Goal: Information Seeking & Learning: Learn about a topic

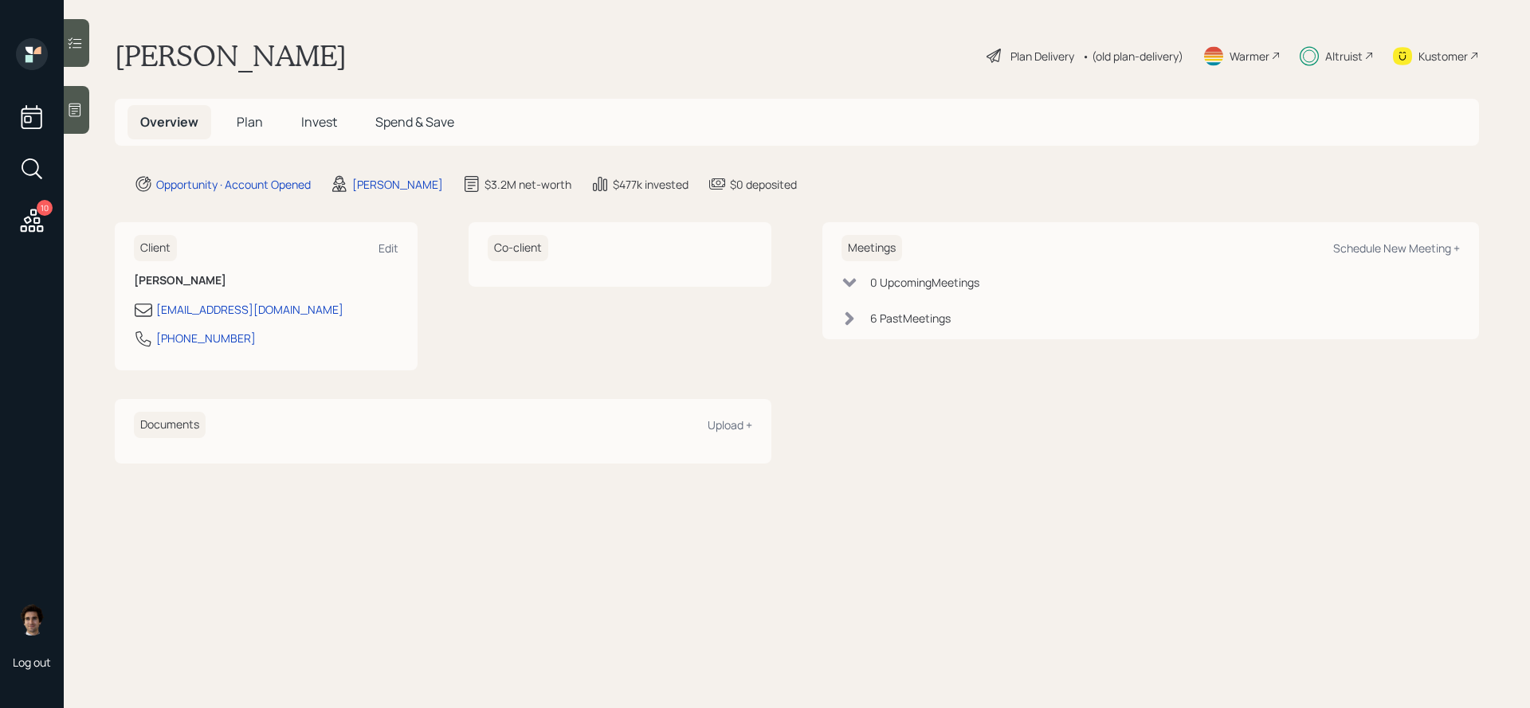
click at [308, 127] on span "Invest" at bounding box center [319, 122] width 36 height 18
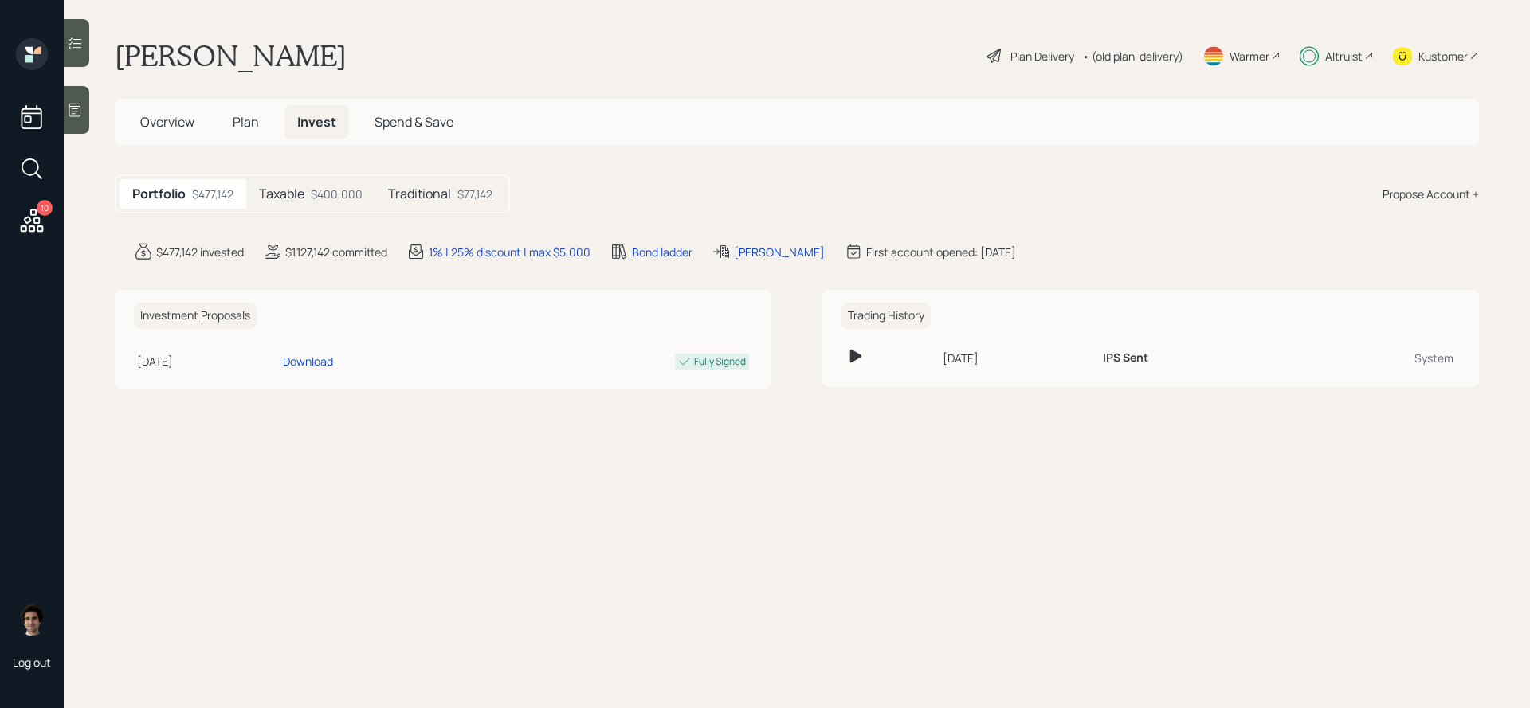
click at [338, 201] on div "$400,000" at bounding box center [337, 194] width 52 height 17
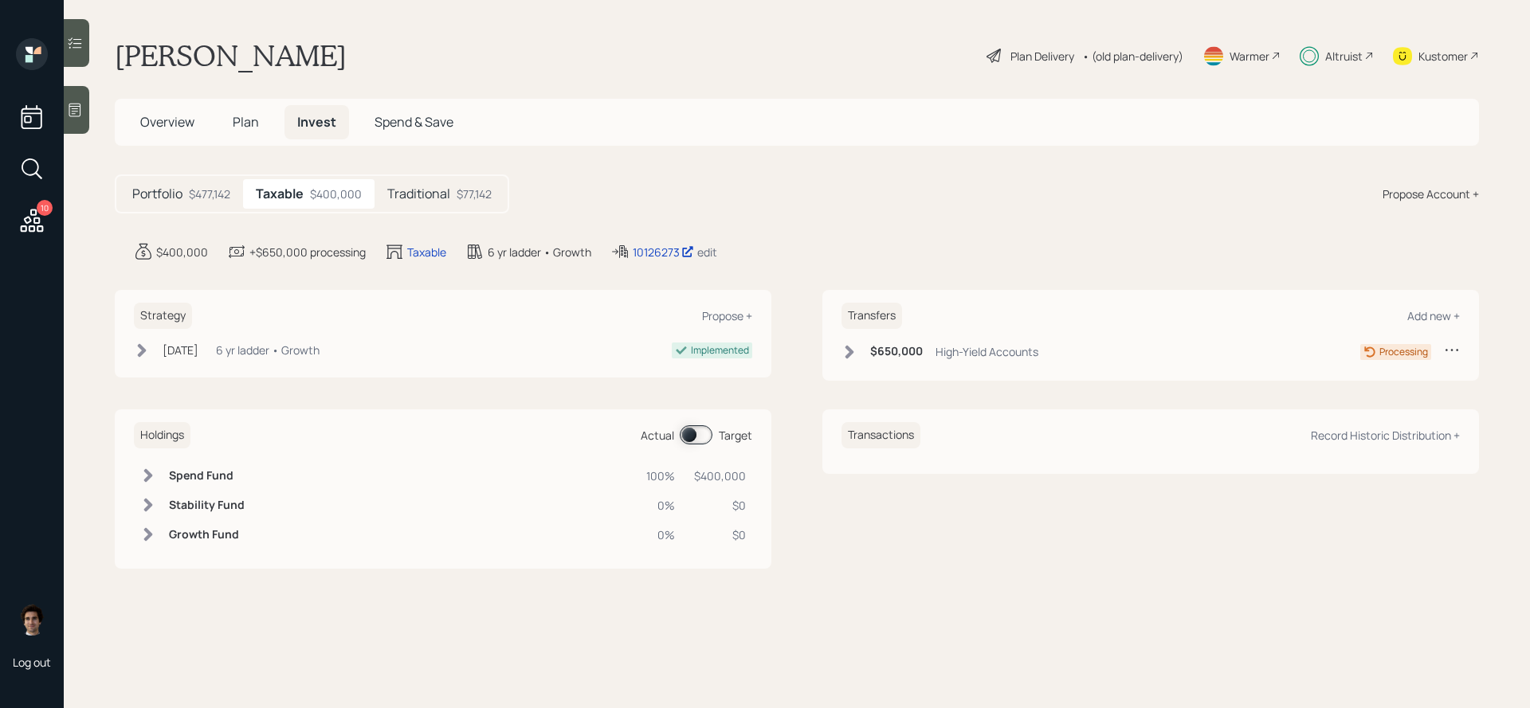
click at [650, 261] on main "[PERSON_NAME] Plan Delivery • (old plan-delivery) Warmer Altruist Kustomer Over…" at bounding box center [797, 354] width 1466 height 708
click at [649, 255] on div "10126273" at bounding box center [663, 252] width 61 height 17
click at [1030, 53] on div "Plan Delivery" at bounding box center [1042, 56] width 64 height 17
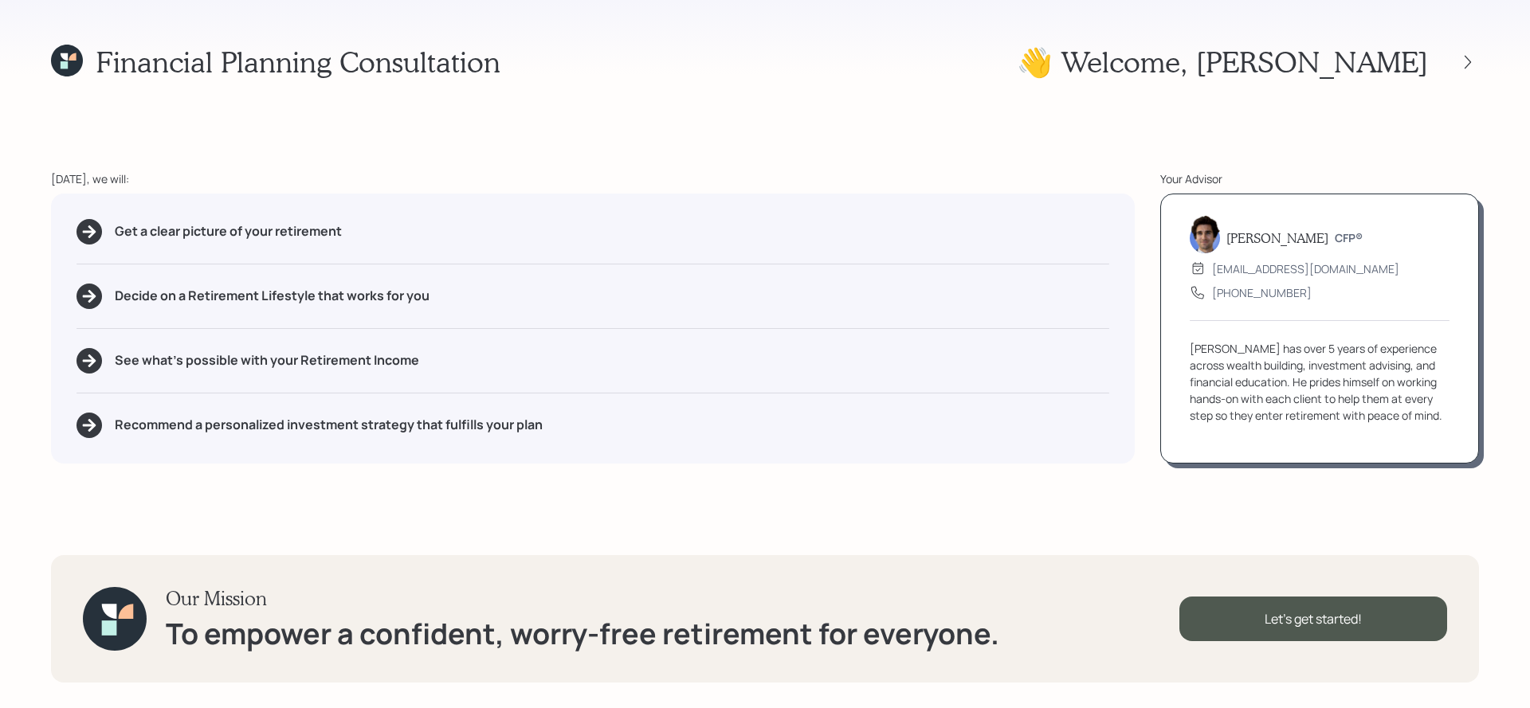
click at [1480, 78] on div "Financial Planning Consultation 👋 Welcome , [PERSON_NAME] [DATE], we will: Get …" at bounding box center [765, 354] width 1530 height 708
click at [1464, 69] on icon at bounding box center [1468, 62] width 16 height 16
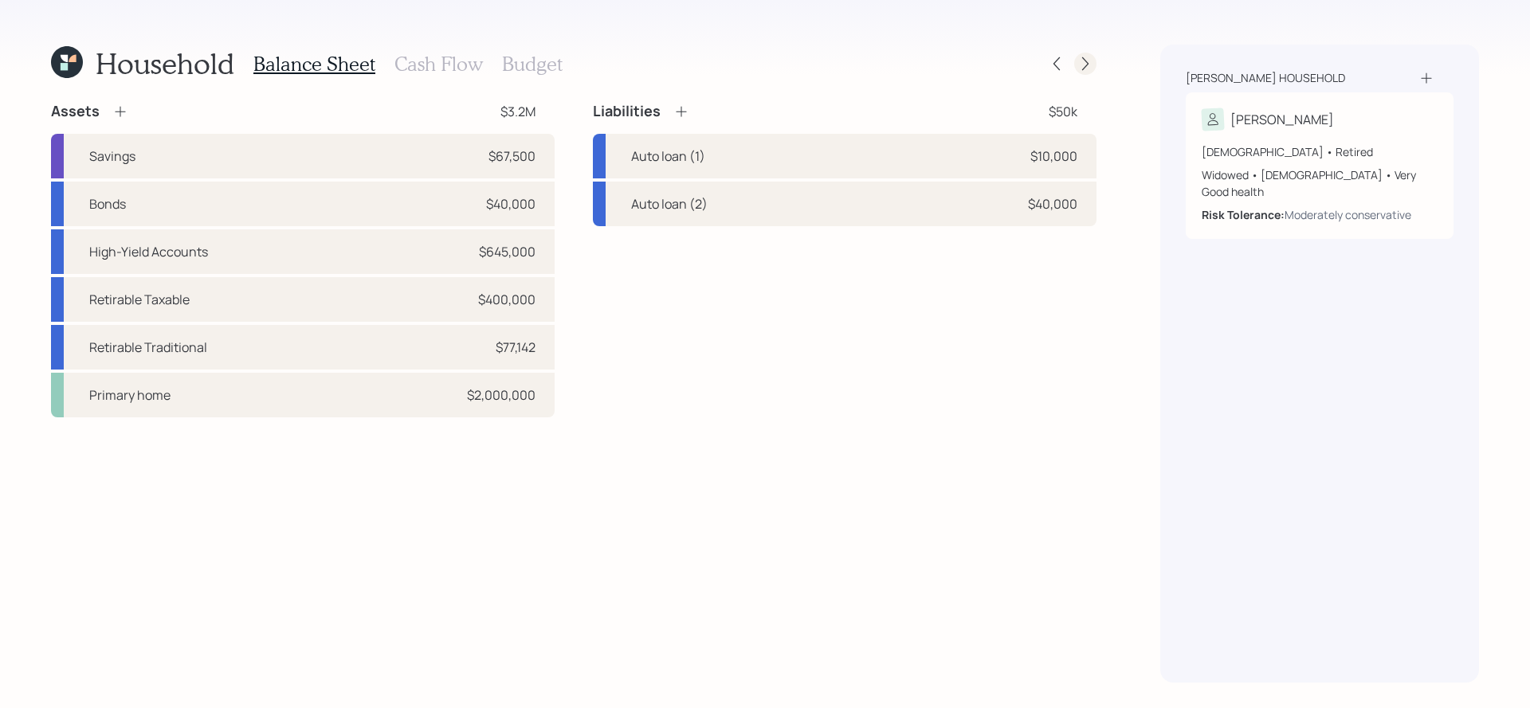
click at [1085, 61] on icon at bounding box center [1085, 64] width 16 height 16
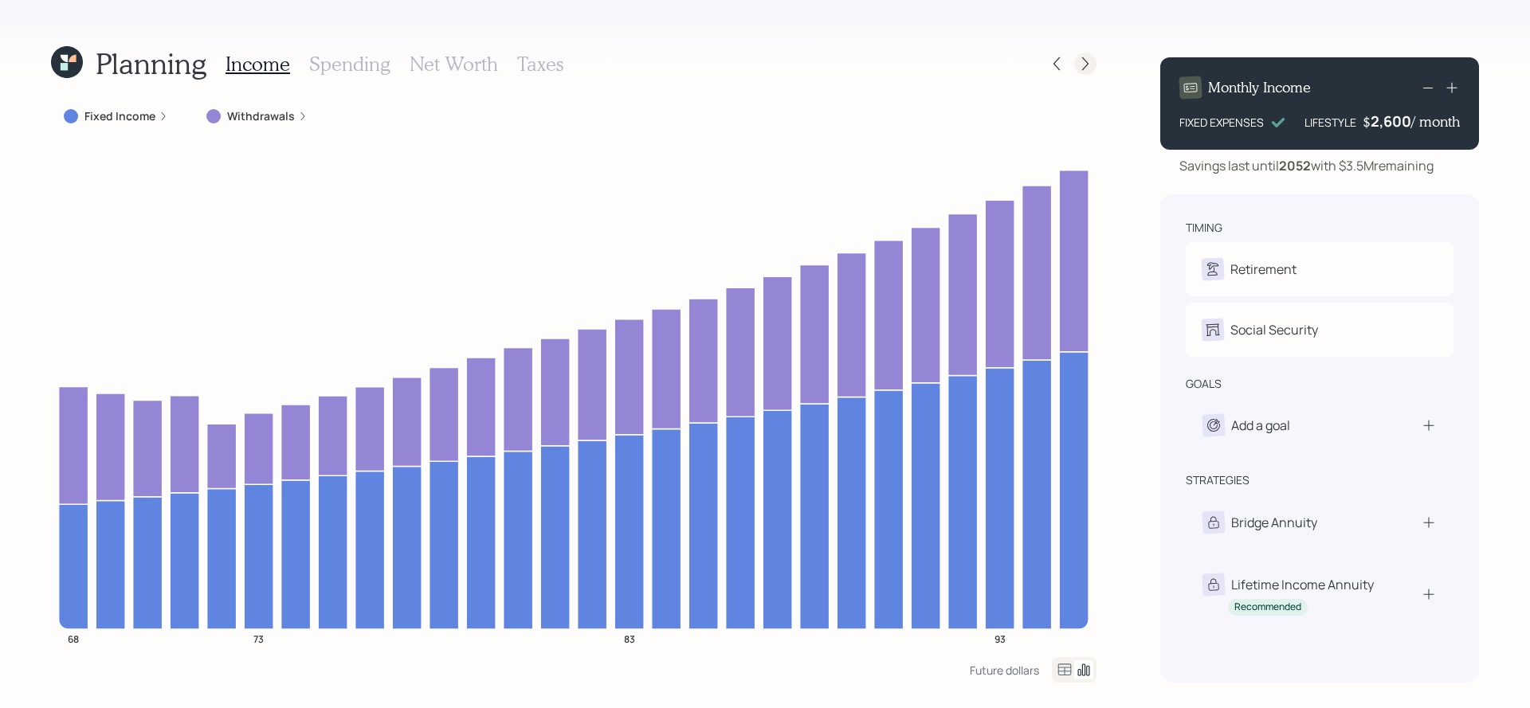
click at [1085, 61] on icon at bounding box center [1085, 64] width 16 height 16
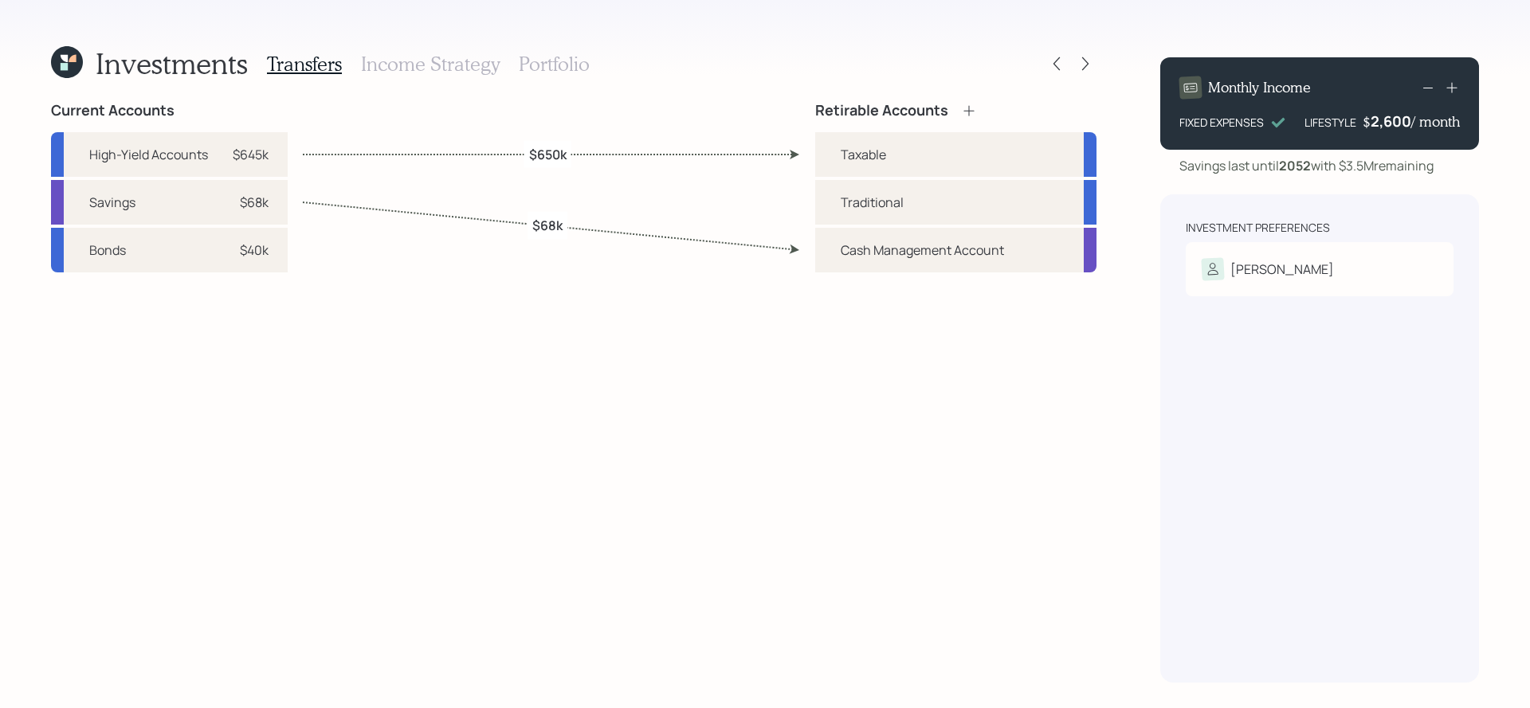
click at [1085, 61] on icon at bounding box center [1085, 64] width 16 height 16
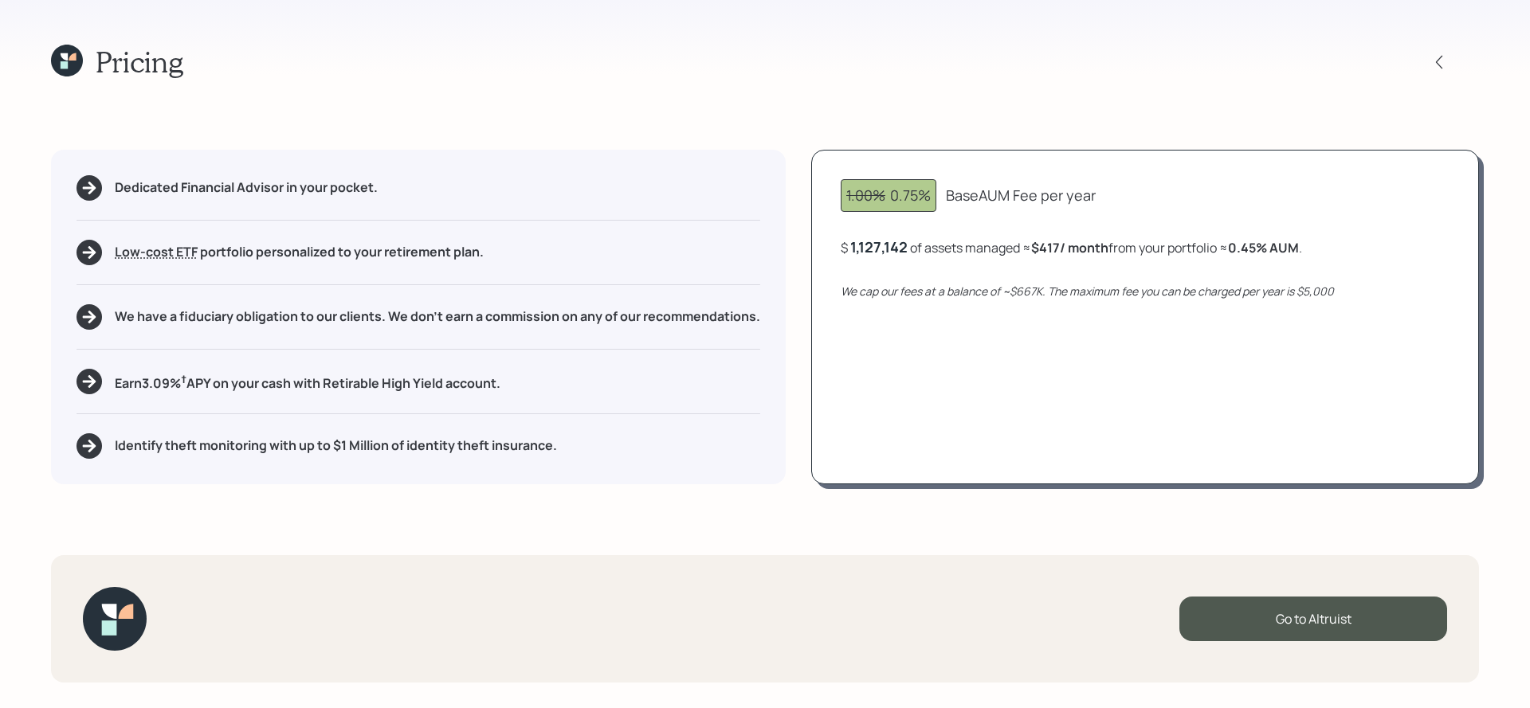
click at [1459, 64] on div at bounding box center [1453, 62] width 51 height 22
click at [1452, 64] on div at bounding box center [1453, 62] width 51 height 22
click at [1447, 64] on div at bounding box center [1439, 62] width 22 height 22
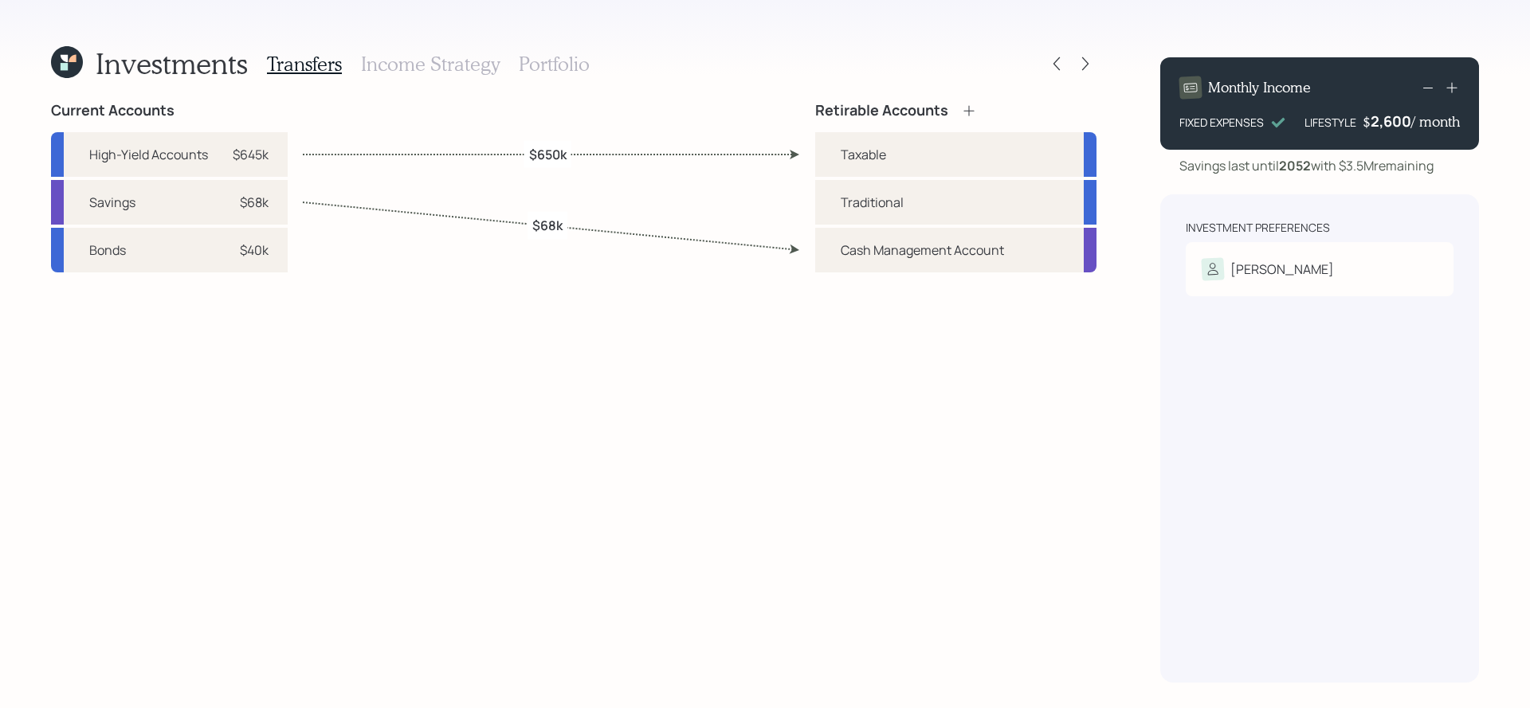
click at [548, 56] on h3 "Portfolio" at bounding box center [554, 64] width 71 height 23
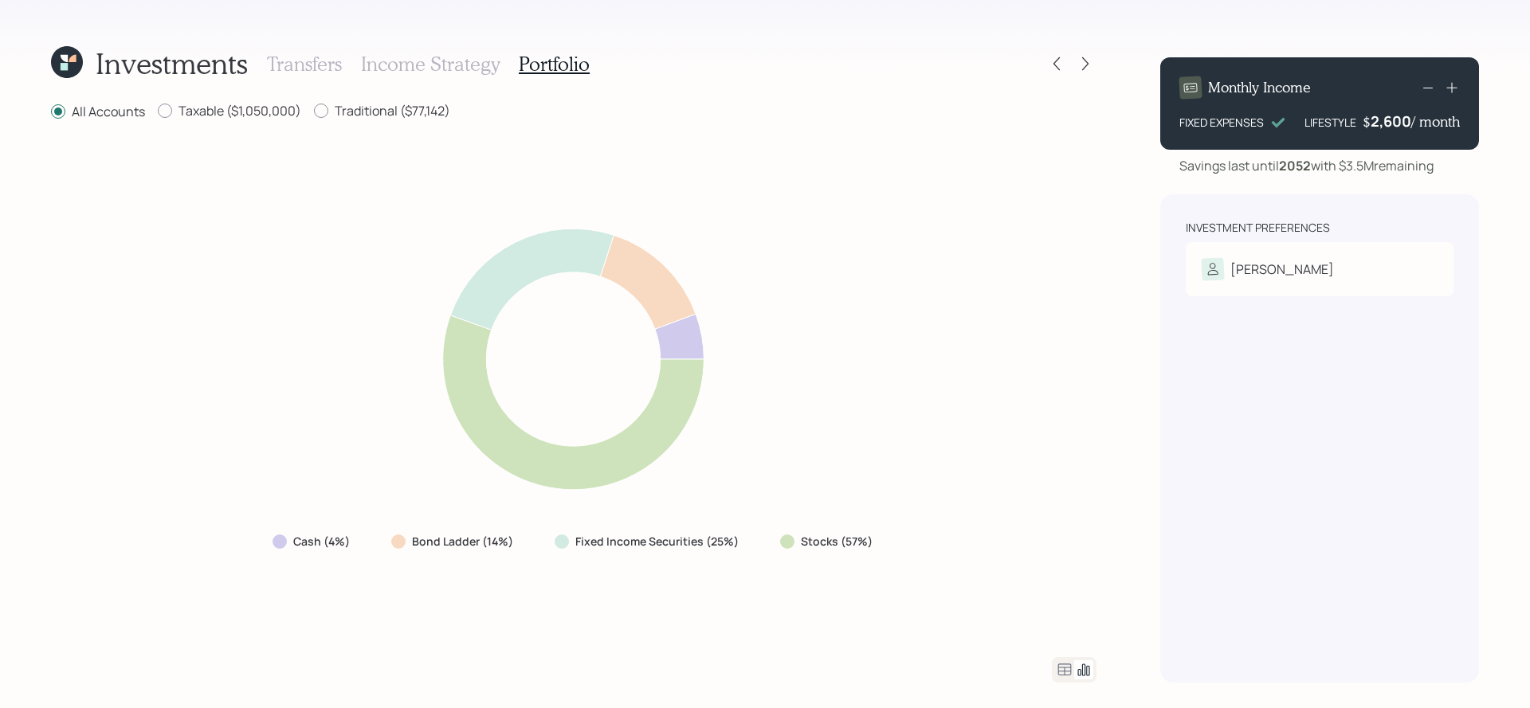
click at [1065, 673] on icon at bounding box center [1064, 670] width 19 height 19
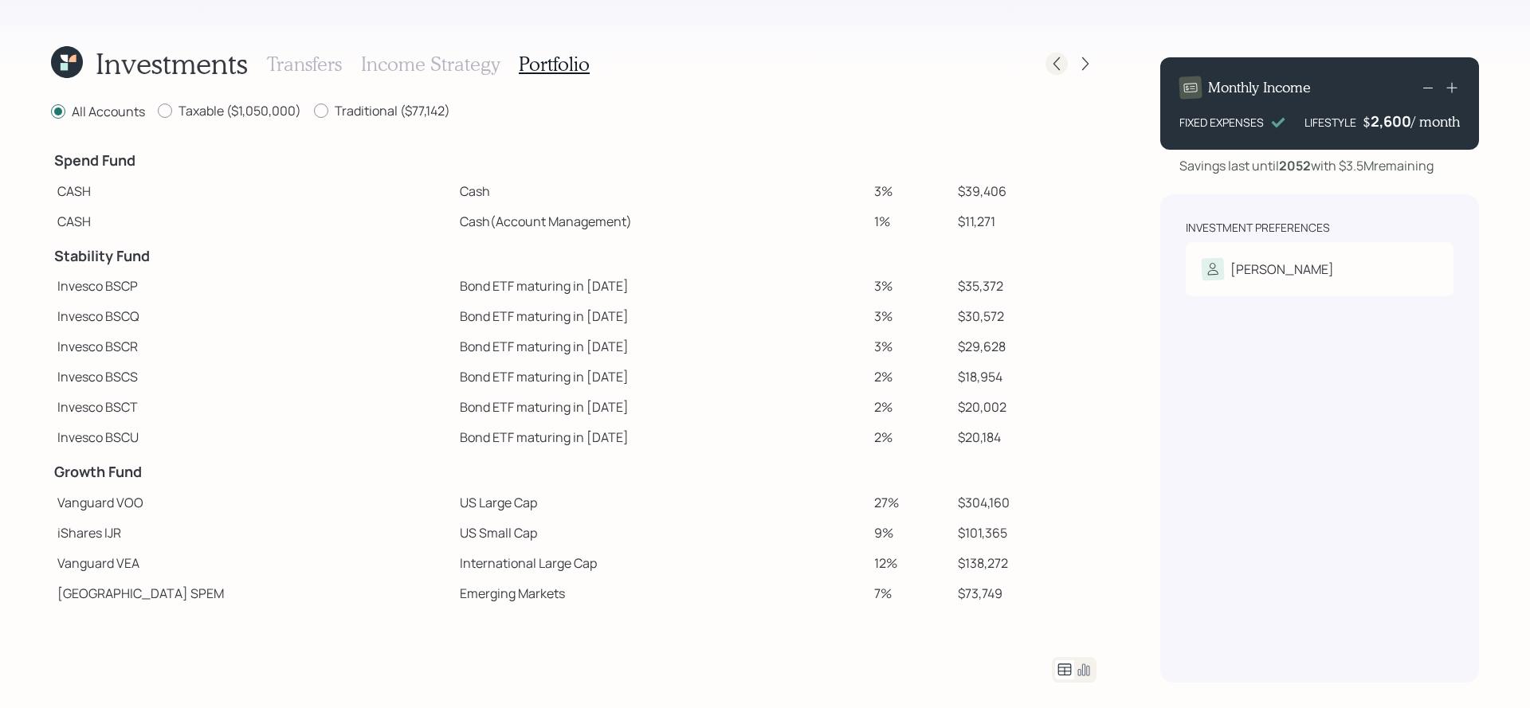
click at [1057, 68] on icon at bounding box center [1056, 64] width 6 height 14
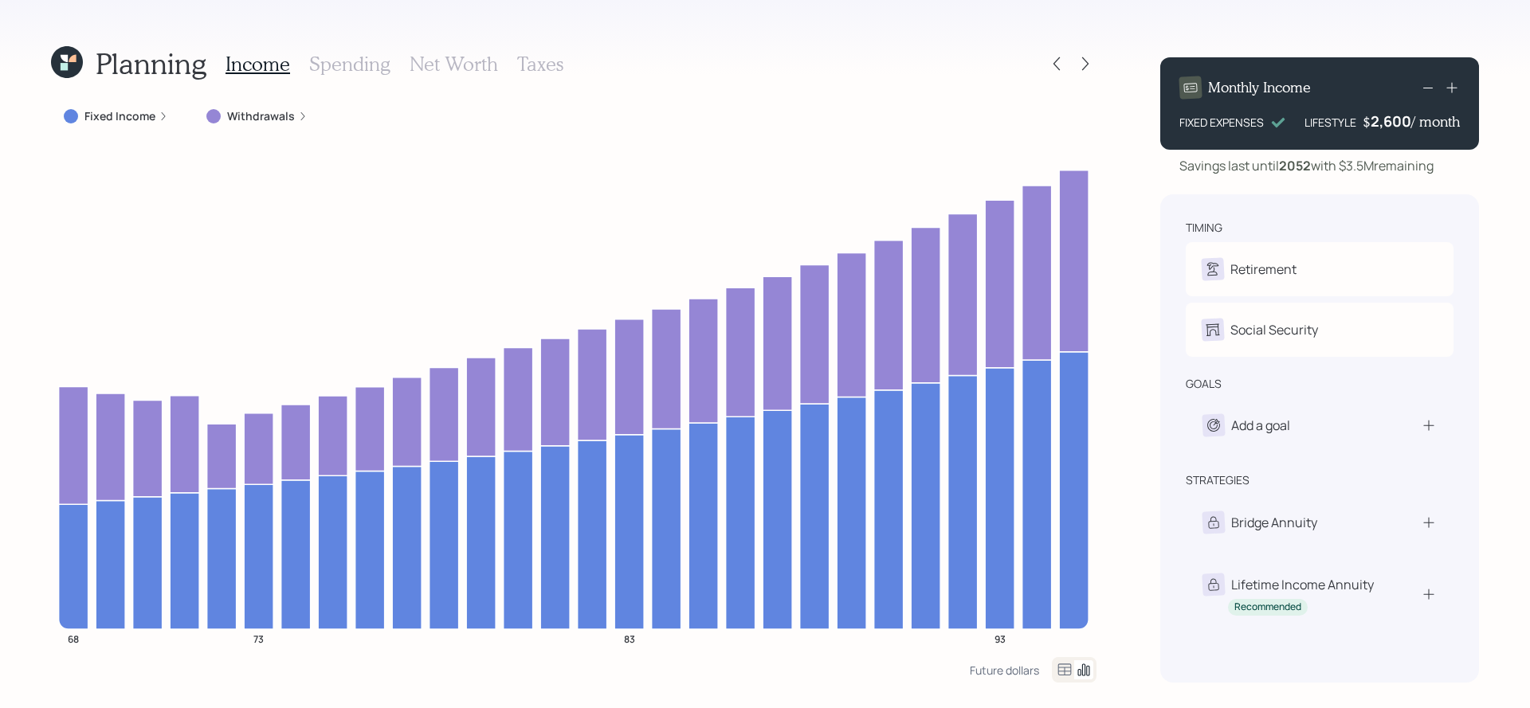
click at [289, 127] on div "Withdrawals" at bounding box center [257, 116] width 127 height 29
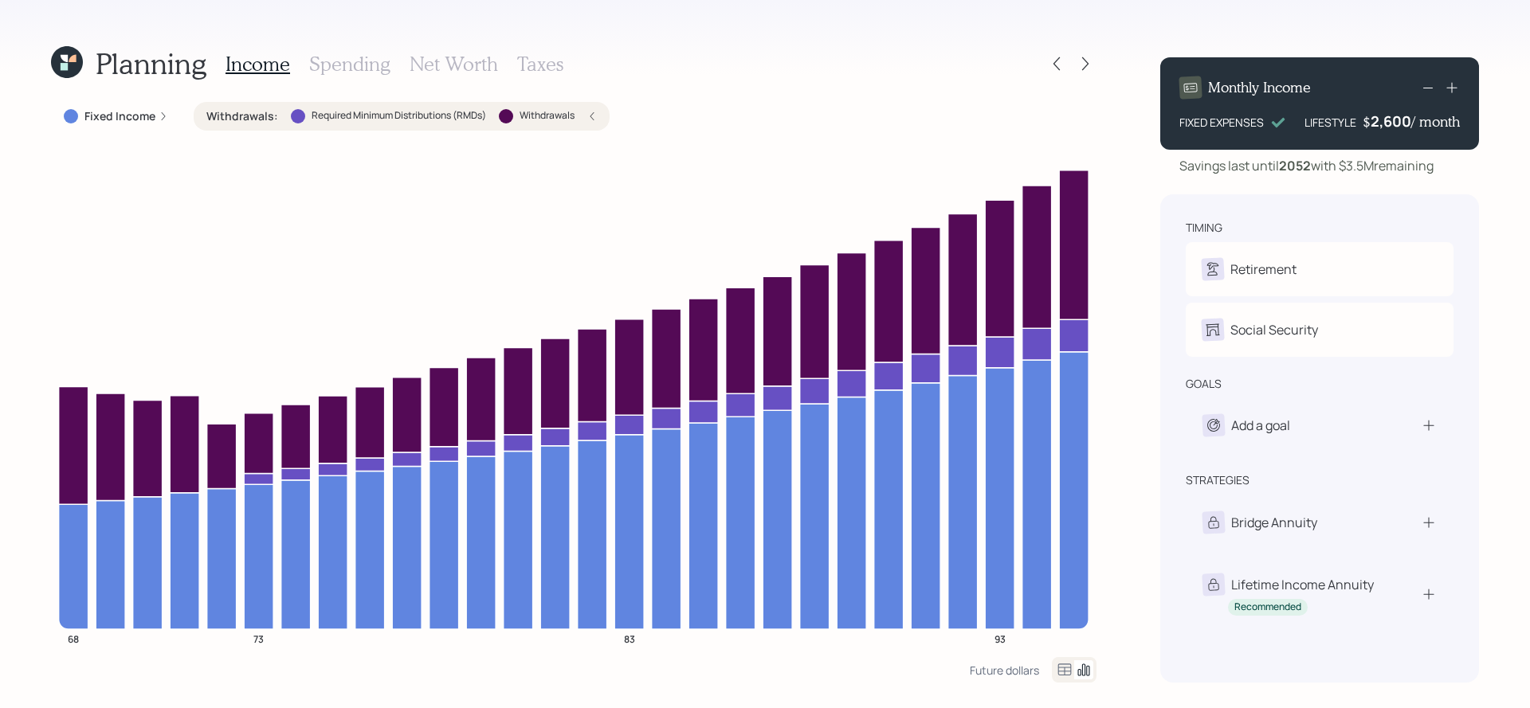
click at [53, 465] on icon "68 73 83 93" at bounding box center [573, 400] width 1045 height 514
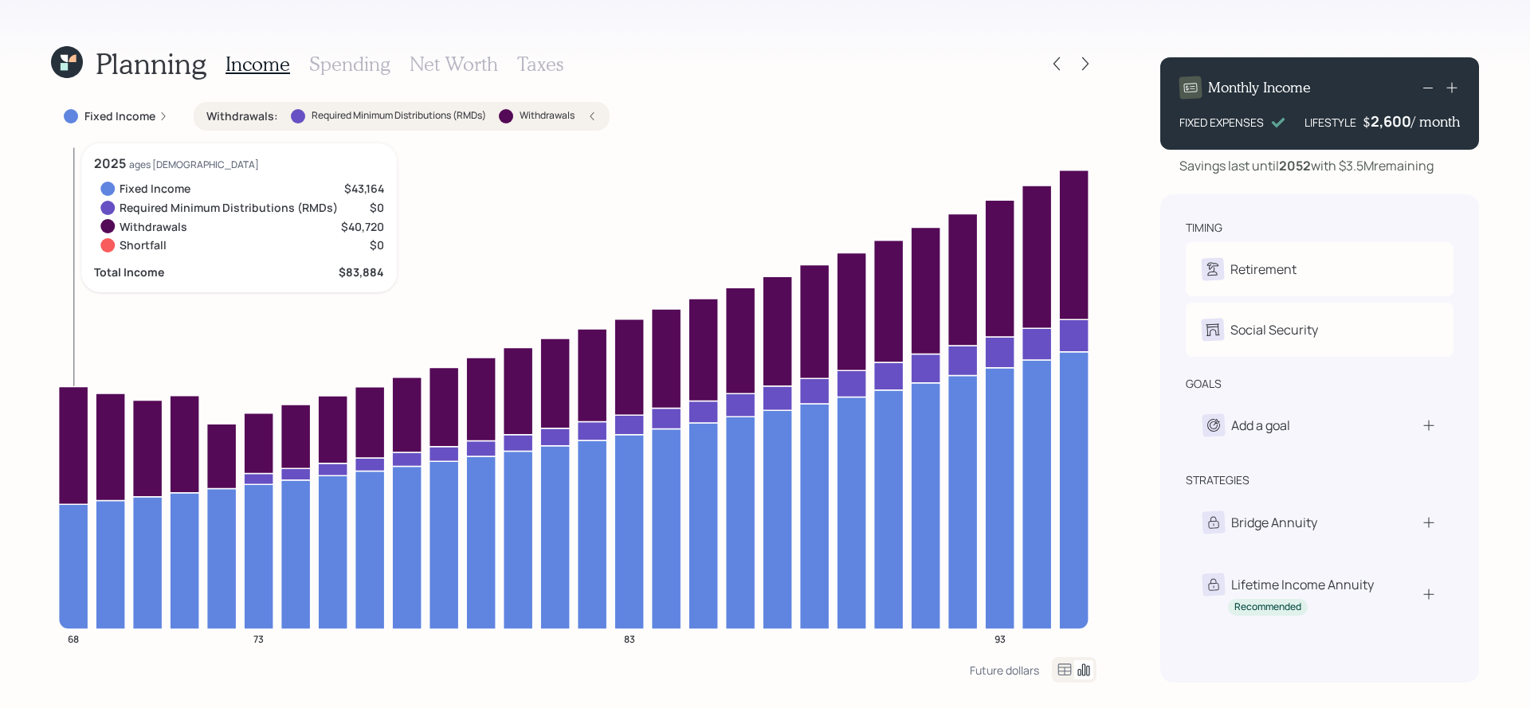
click at [67, 459] on icon at bounding box center [73, 445] width 29 height 118
